Goal: Information Seeking & Learning: Check status

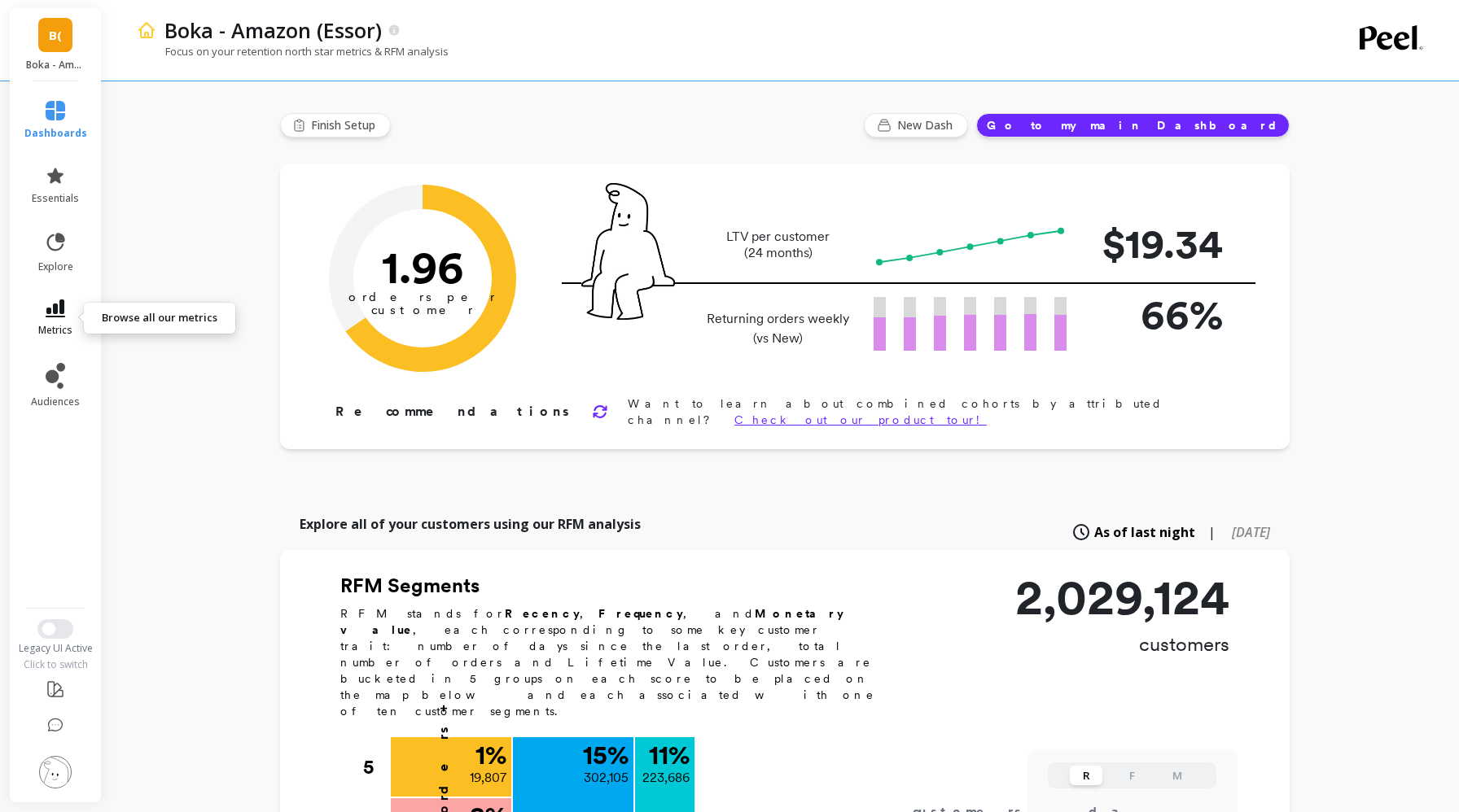
click at [49, 324] on span "metrics" at bounding box center [55, 330] width 34 height 13
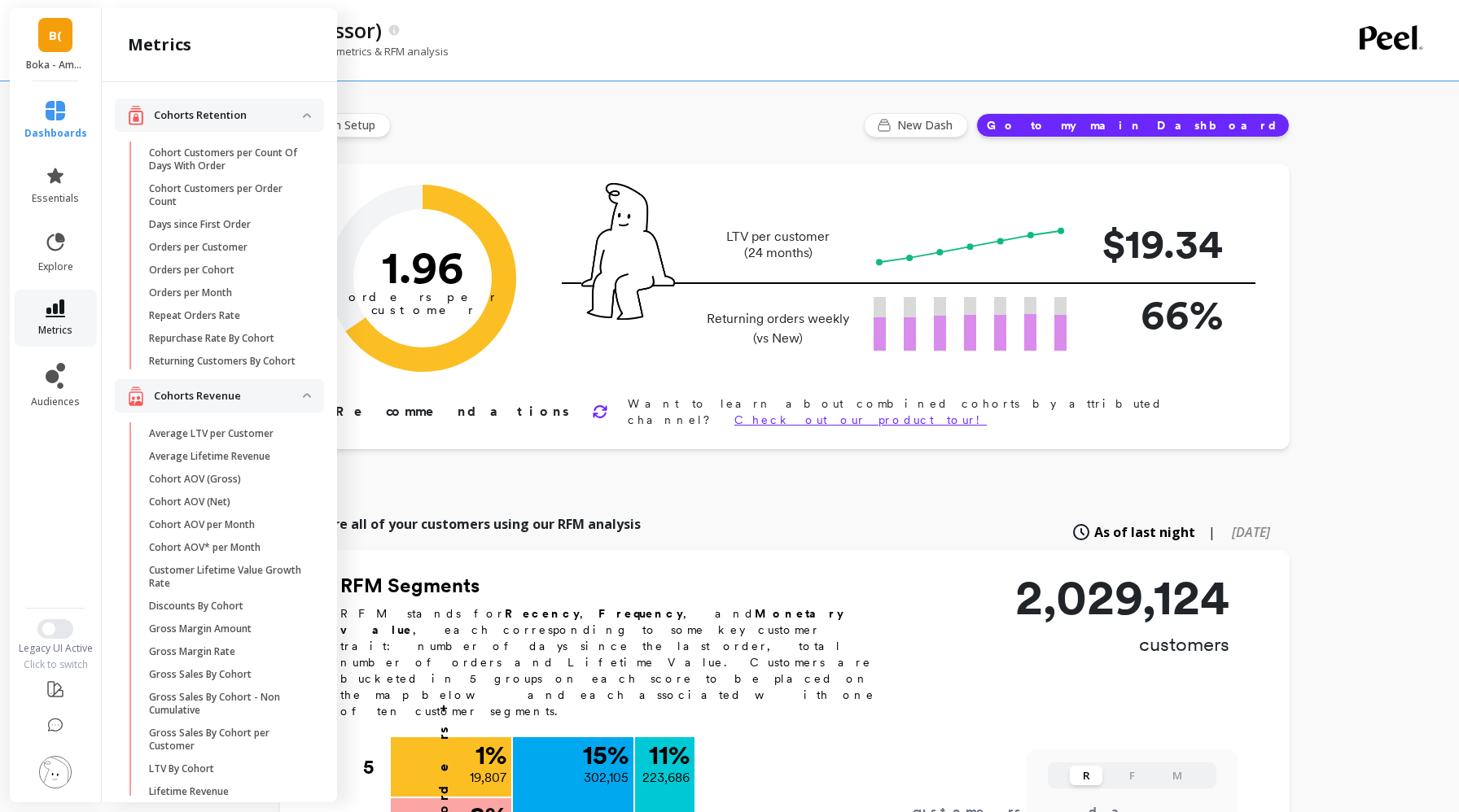
scroll to position [923, 0]
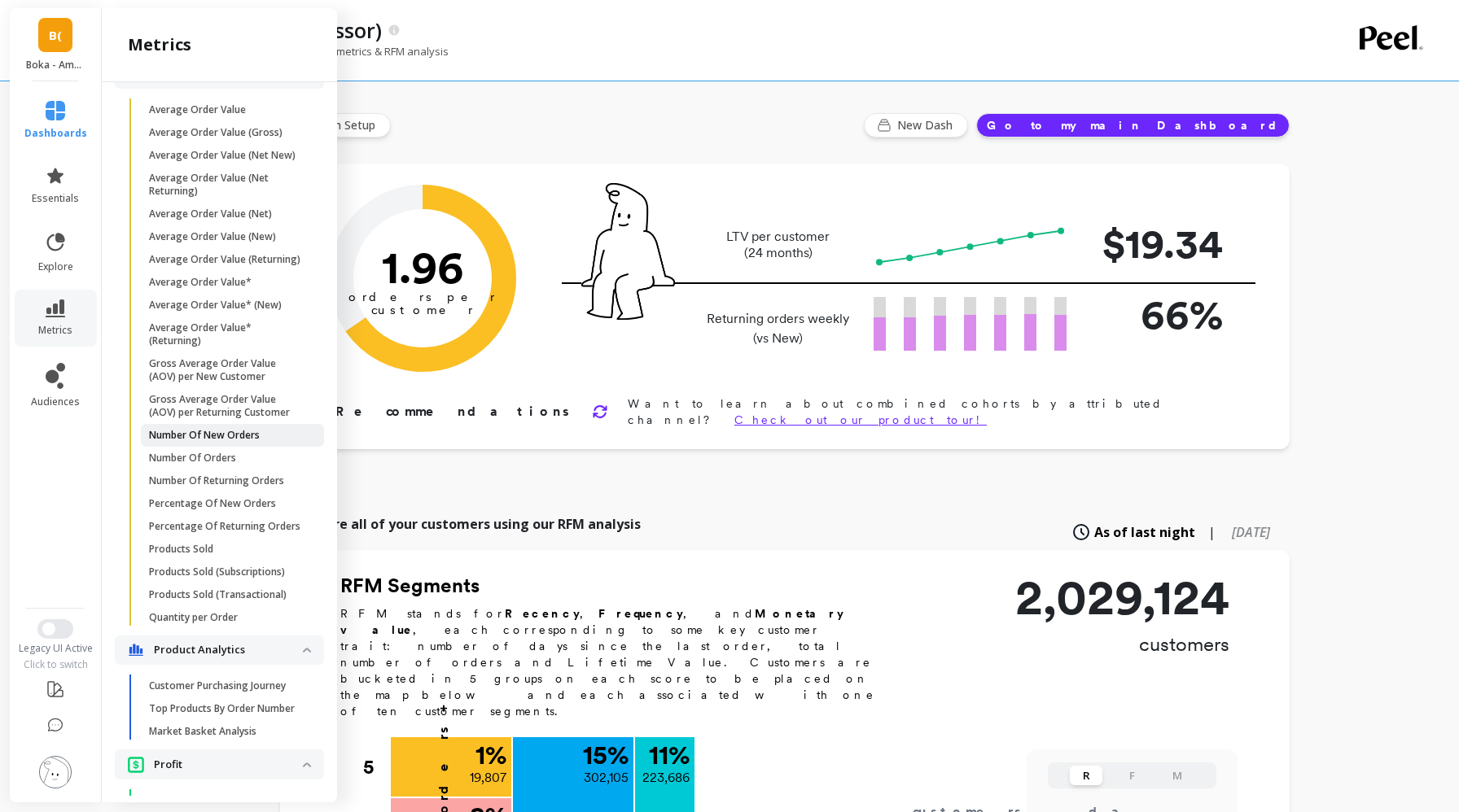
click at [193, 433] on p "Number Of New Orders" at bounding box center [204, 435] width 111 height 13
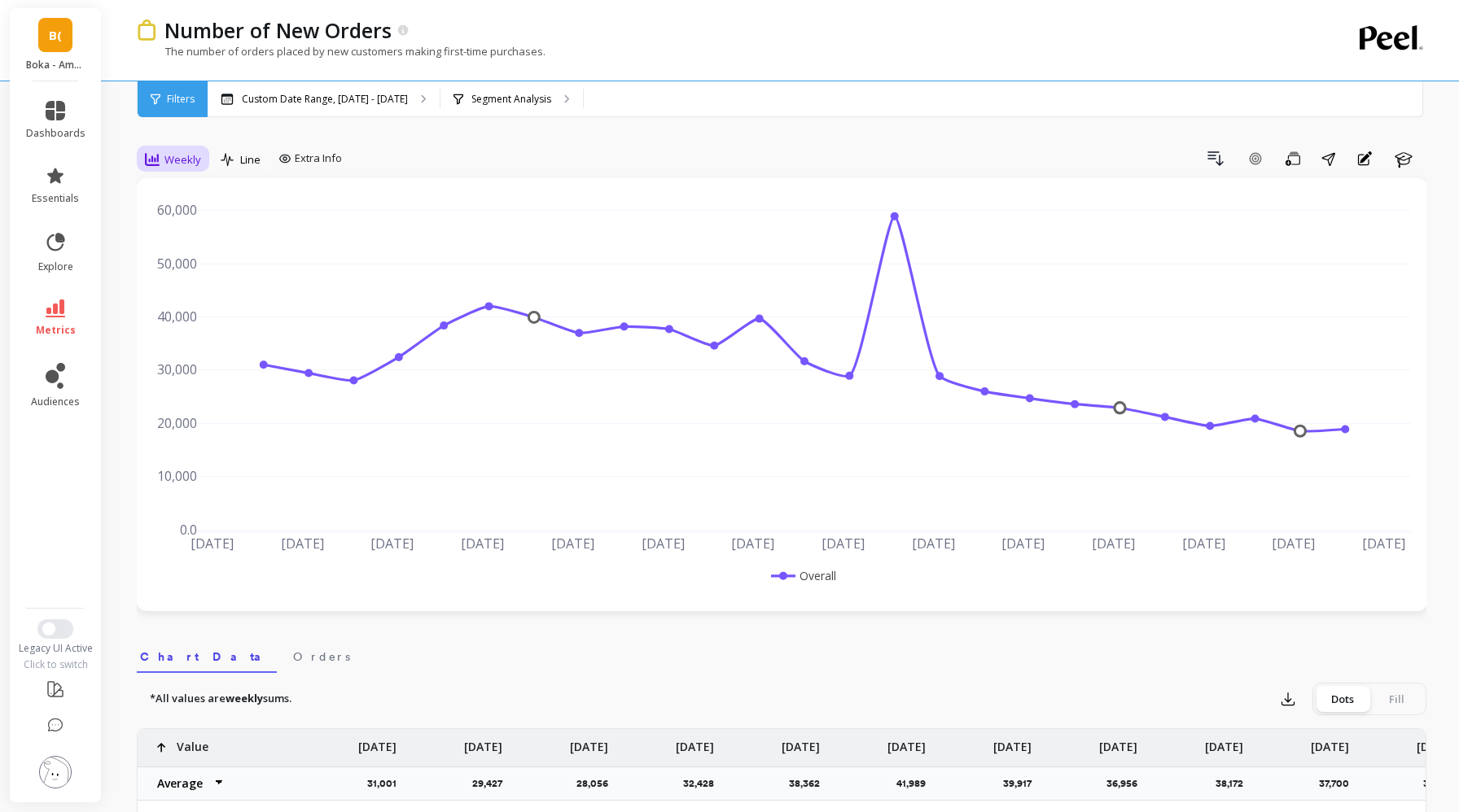
click at [181, 154] on span "Weekly" at bounding box center [183, 160] width 37 height 15
click at [188, 224] on div "Daily" at bounding box center [197, 227] width 93 height 15
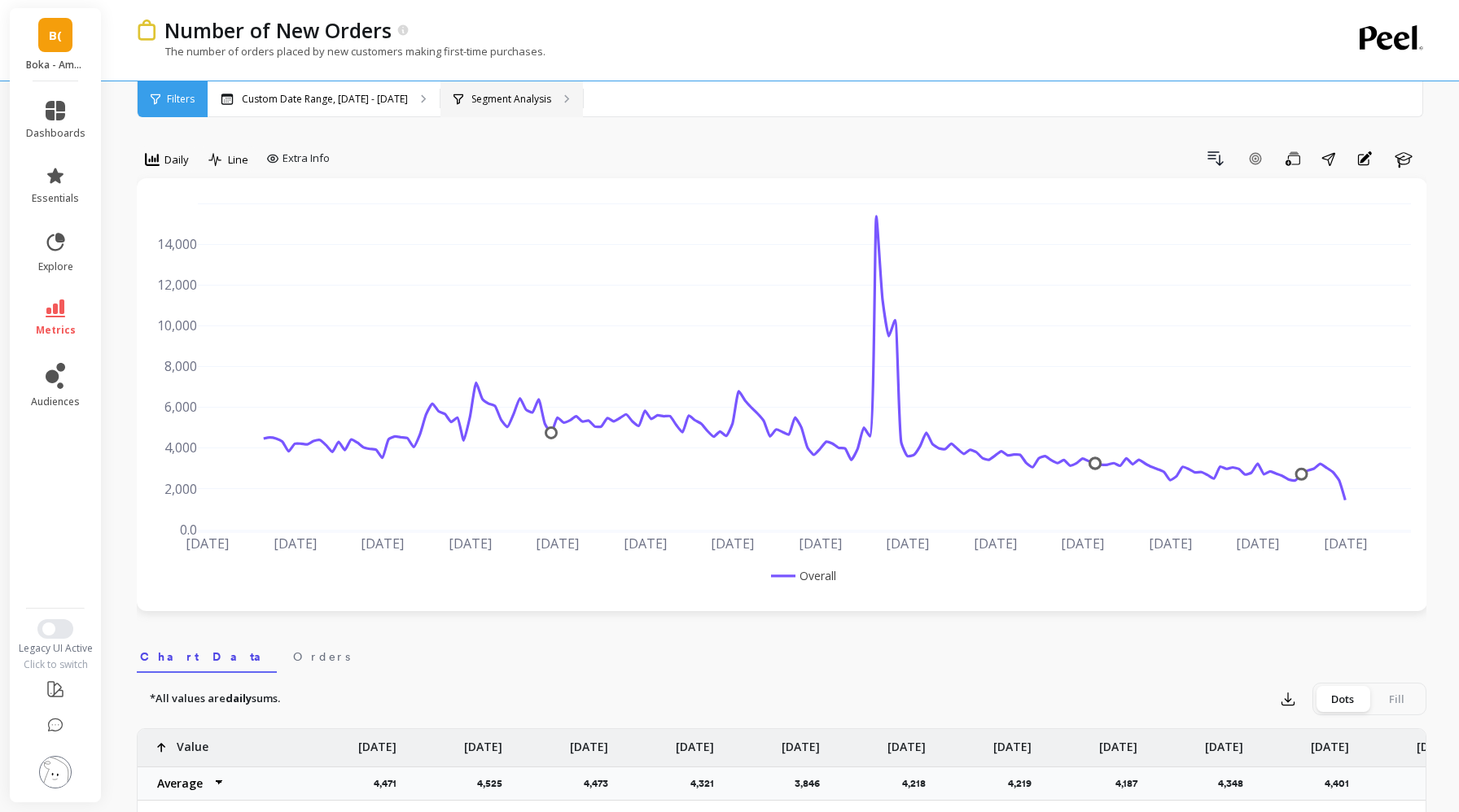
click at [461, 102] on div "Segment Analysis" at bounding box center [502, 99] width 98 height 13
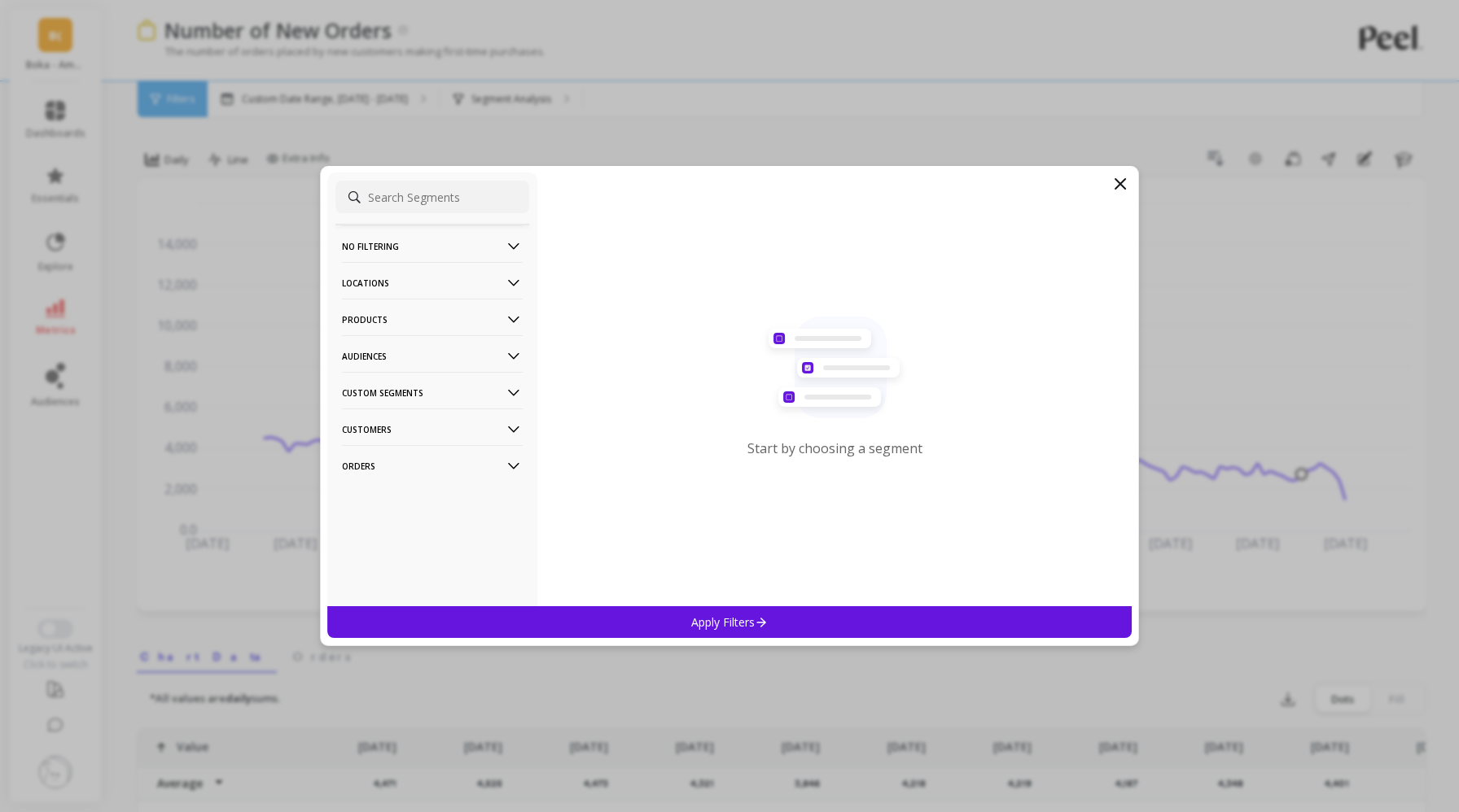
click at [364, 317] on p "Products" at bounding box center [432, 319] width 181 height 42
click at [465, 353] on div "ASIN" at bounding box center [432, 350] width 193 height 26
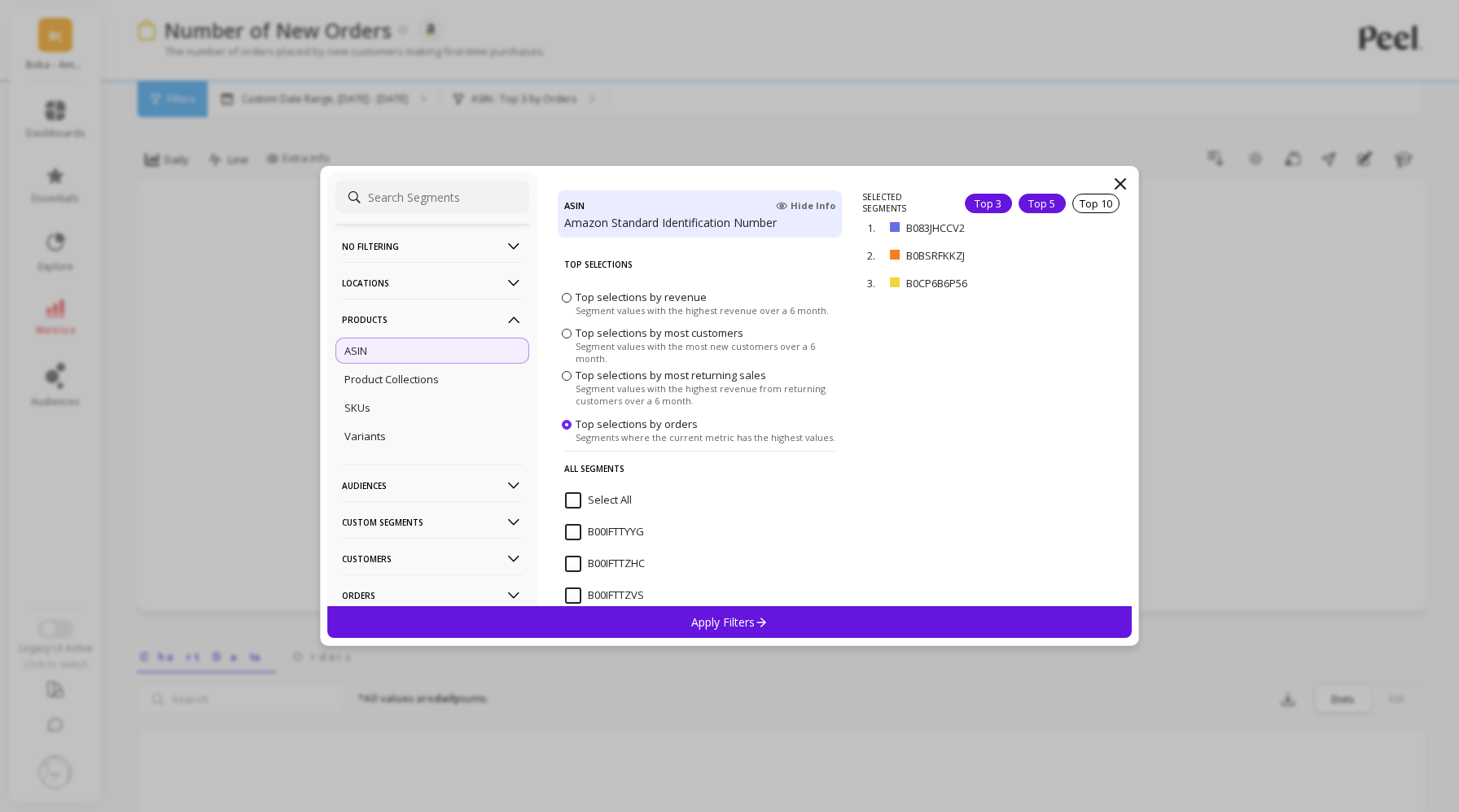
click at [1043, 204] on div "Top 5" at bounding box center [1041, 203] width 47 height 19
click at [819, 611] on div "Apply Filters" at bounding box center [730, 622] width 804 height 32
